Goal: Transaction & Acquisition: Purchase product/service

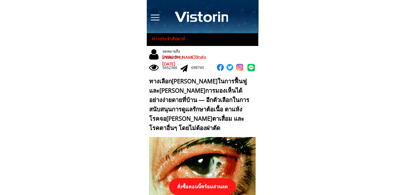
click at [205, 185] on p "สั่งซื้อตอนนี้พร้อมส่วนลด" at bounding box center [202, 186] width 67 height 17
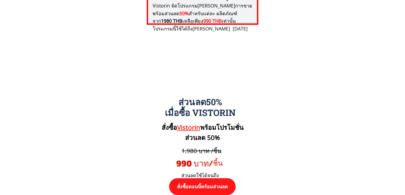
scroll to position [5534, 0]
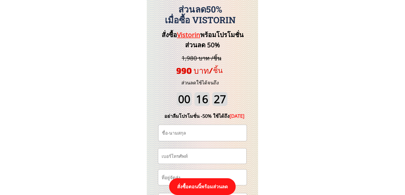
click at [203, 154] on input "tel" at bounding box center [202, 155] width 84 height 15
paste input "0939723341"
type input "0939723341"
click at [202, 132] on input "text" at bounding box center [203, 133] width 84 height 16
paste input "ธิกุล. มุตธืกุล"
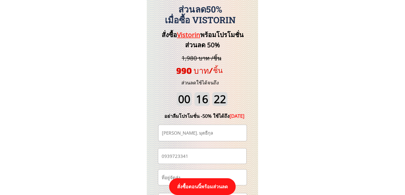
type input "ธิกุล. มุตธืกุล"
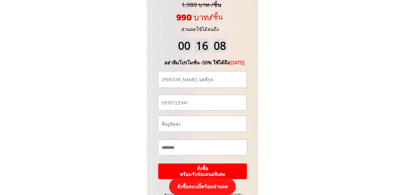
click at [212, 125] on input "text" at bounding box center [202, 123] width 84 height 15
click at [209, 145] on input "text" at bounding box center [203, 147] width 84 height 15
paste input "**********"
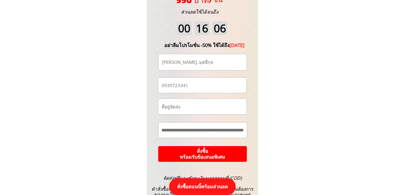
scroll to position [5614, 0]
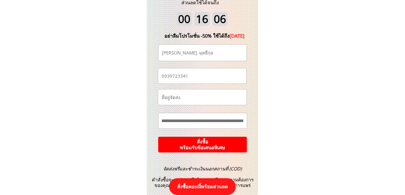
type input "**********"
click at [222, 139] on p "สั่งซื้อ พร้อมรับข้อเสนอพิเศษ" at bounding box center [202, 144] width 89 height 16
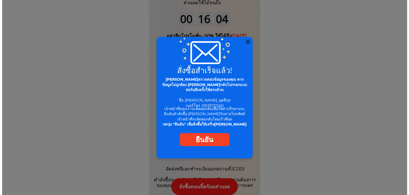
scroll to position [0, 0]
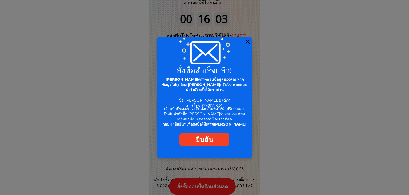
click at [246, 41] on div at bounding box center [248, 41] width 4 height 4
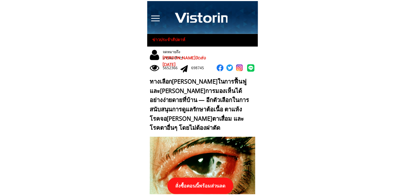
scroll to position [5614, 0]
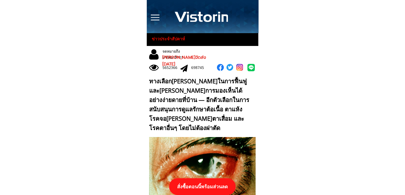
click at [204, 179] on p "สั่งซื้อตอนนี้พร้อมส่วนลด" at bounding box center [202, 186] width 67 height 17
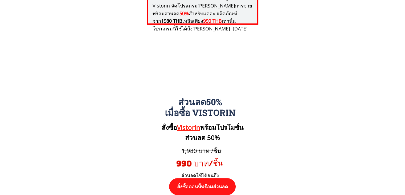
scroll to position [5534, 0]
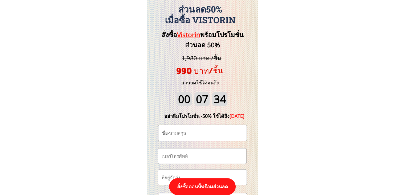
click at [196, 135] on input "text" at bounding box center [203, 133] width 84 height 16
paste input "คำมวล [PERSON_NAME]"
type input "คำมวล [PERSON_NAME]"
click at [200, 154] on input "tel" at bounding box center [202, 155] width 84 height 15
paste input "636261249"
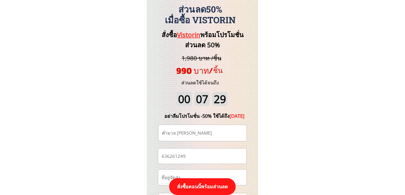
click at [161, 157] on input "636261249" at bounding box center [202, 155] width 84 height 15
type input "0636261249"
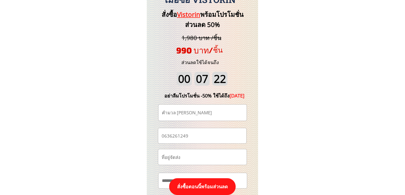
scroll to position [5587, 0]
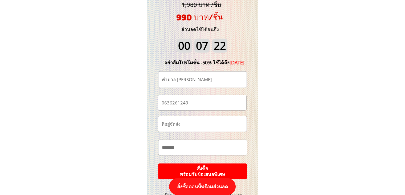
click at [200, 125] on input "text" at bounding box center [202, 123] width 84 height 15
click at [196, 145] on input "text" at bounding box center [203, 147] width 84 height 15
paste input "**********"
click at [215, 145] on input "**********" at bounding box center [203, 147] width 84 height 15
paste input "text"
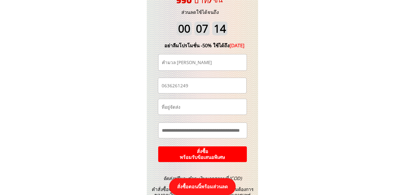
scroll to position [5614, 0]
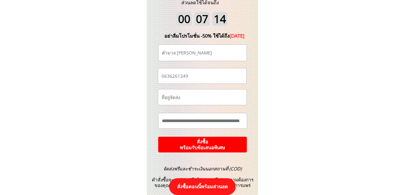
type input "**********"
click at [234, 143] on p "สั่งซื้อ พร้อมรับข้อเสนอพิเศษ" at bounding box center [203, 144] width 98 height 17
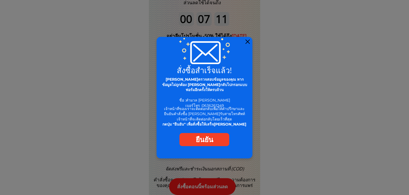
click at [248, 41] on div at bounding box center [248, 41] width 4 height 4
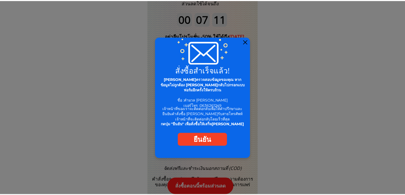
scroll to position [5614, 0]
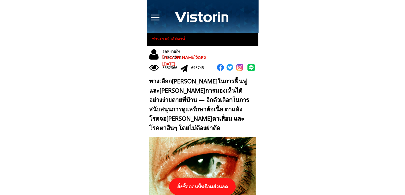
click at [220, 180] on p "สั่งซื้อตอนนี้พร้อมส่วนลด" at bounding box center [202, 186] width 67 height 17
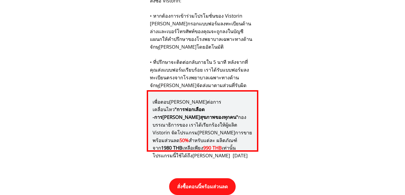
scroll to position [5534, 0]
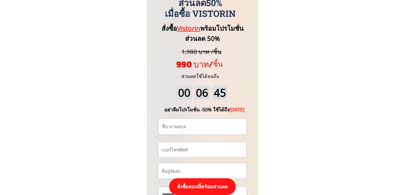
scroll to position [5587, 0]
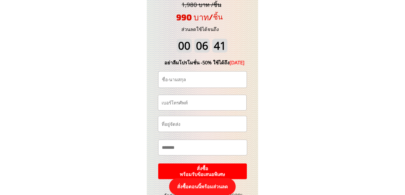
click at [186, 80] on input "text" at bounding box center [203, 79] width 84 height 16
paste input "ชล[PERSON_NAME]เก็ง"
type input "ชล[PERSON_NAME]เก็ง"
click at [193, 103] on input "tel" at bounding box center [202, 102] width 84 height 15
paste input "815373863"
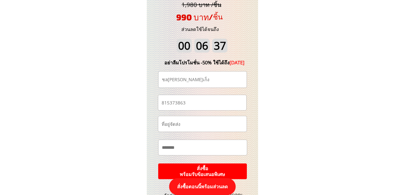
click at [163, 103] on input "815373863" at bounding box center [202, 102] width 84 height 15
click at [162, 102] on input "815373863" at bounding box center [202, 102] width 84 height 15
type input "0815373863"
click at [194, 148] on input "text" at bounding box center [203, 147] width 84 height 15
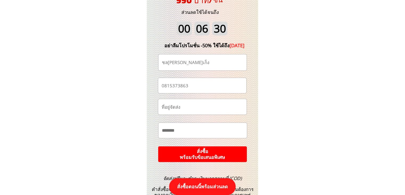
scroll to position [5614, 0]
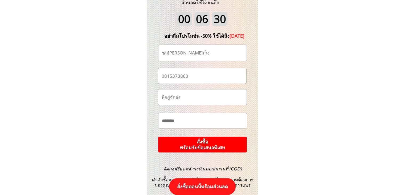
paste input "**********"
type input "**********"
click at [220, 147] on p "สั่งซื้อ พร้อมรับข้อเสนอพิเศษ" at bounding box center [202, 144] width 89 height 16
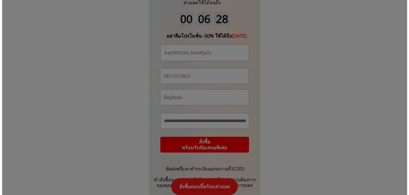
scroll to position [0, 0]
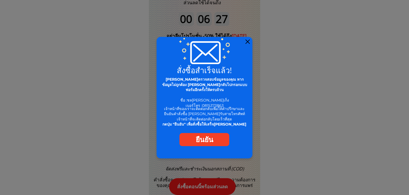
click at [247, 41] on div at bounding box center [248, 41] width 4 height 4
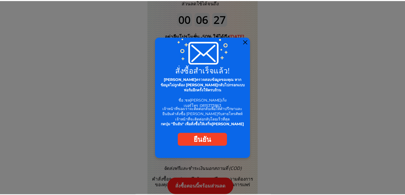
scroll to position [5614, 0]
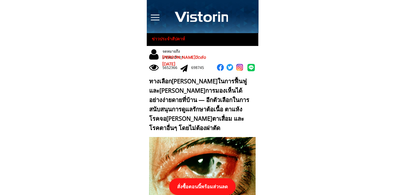
click at [212, 181] on p "สั่งซื้อตอนนี้พร้อมส่วนลด" at bounding box center [202, 186] width 67 height 17
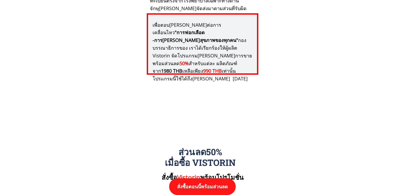
scroll to position [5534, 0]
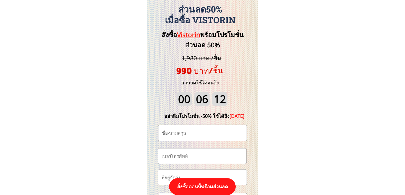
click at [206, 129] on input "text" at bounding box center [203, 133] width 84 height 16
paste input "ธิกุล. มุตธืกุล"
type input "ธิกุล. มุตธืกุล"
click at [205, 152] on input "tel" at bounding box center [202, 155] width 84 height 15
paste input "939723341"
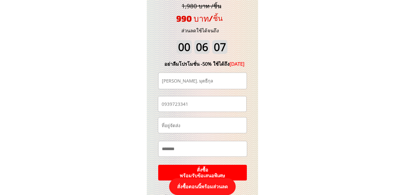
scroll to position [5587, 0]
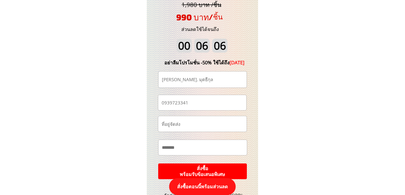
type input "0939723341"
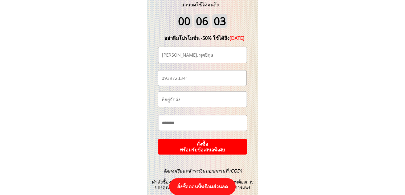
scroll to position [5640, 0]
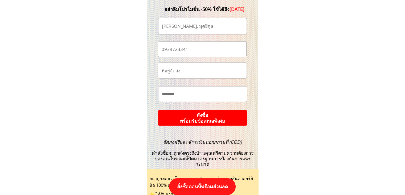
click at [226, 94] on input "text" at bounding box center [203, 93] width 84 height 15
paste input "**********"
type input "**********"
click at [218, 115] on p "สั่งซื้อ พร้อมรับข้อเสนอพิเศษ" at bounding box center [202, 118] width 89 height 16
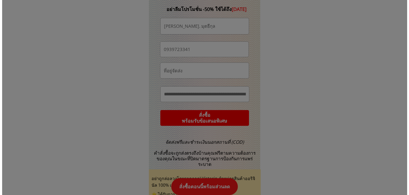
scroll to position [0, 0]
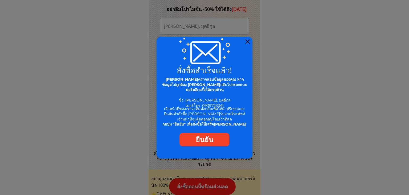
click at [248, 41] on div at bounding box center [248, 41] width 4 height 4
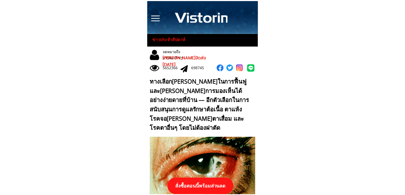
scroll to position [5640, 0]
